Goal: Book appointment/travel/reservation

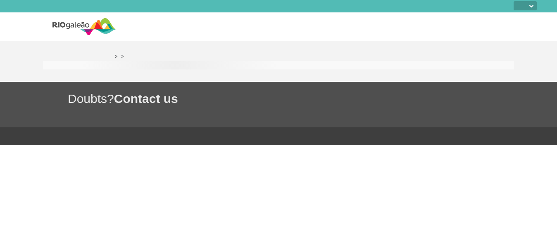
select select
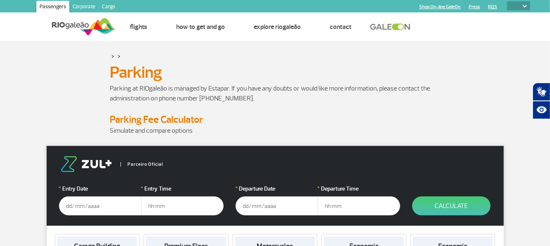
click at [133, 199] on input "text" at bounding box center [100, 205] width 83 height 19
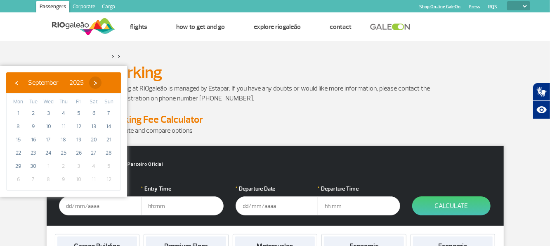
click at [102, 81] on span "›" at bounding box center [95, 82] width 12 height 12
click at [94, 81] on span "›" at bounding box center [87, 82] width 12 height 12
click at [106, 135] on span "16" at bounding box center [108, 139] width 13 height 13
type input "[DATE]"
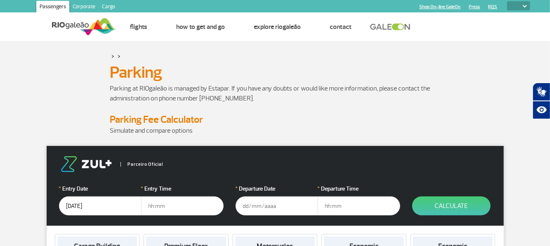
click at [166, 206] on input "text" at bounding box center [182, 205] width 83 height 19
type input "10:00"
click at [264, 201] on input "text" at bounding box center [277, 205] width 83 height 19
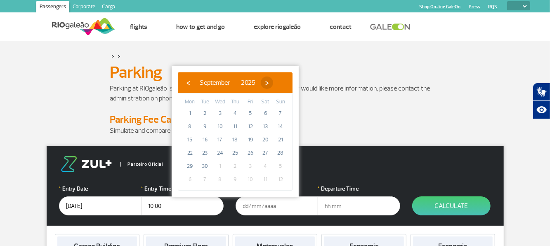
click at [273, 79] on span "›" at bounding box center [267, 82] width 12 height 12
click at [266, 79] on span "›" at bounding box center [259, 82] width 12 height 12
click at [249, 152] on span "21" at bounding box center [250, 152] width 13 height 13
type input "[DATE]"
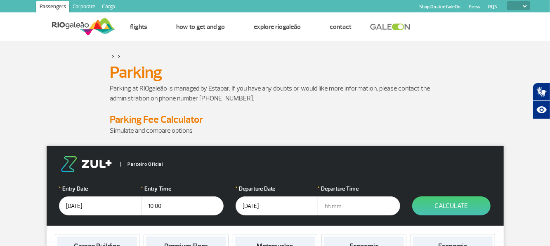
click at [342, 207] on input "text" at bounding box center [359, 205] width 83 height 19
type input "15:00"
click at [452, 200] on button "Calculate" at bounding box center [452, 205] width 78 height 19
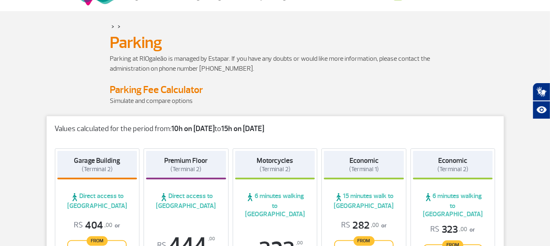
scroll to position [124, 0]
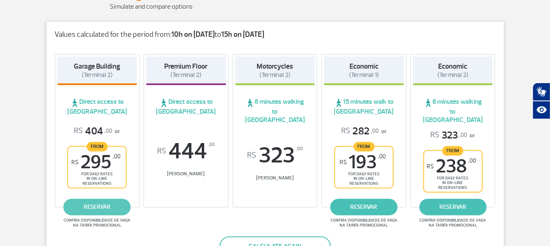
click at [89, 199] on link "reservar" at bounding box center [97, 207] width 67 height 17
click at [101, 199] on link "reservar" at bounding box center [97, 207] width 67 height 17
click at [109, 158] on span "R$ 295 ,00" at bounding box center [95, 162] width 49 height 19
